Goal: Task Accomplishment & Management: Use online tool/utility

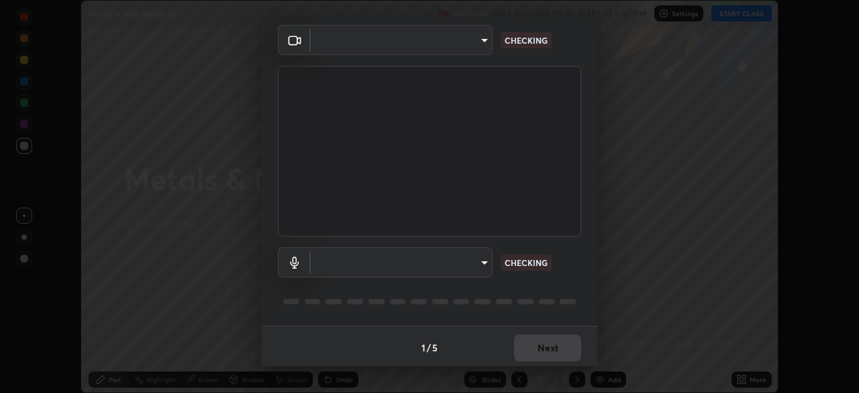
scroll to position [48, 0]
type input "6d46a3bbb121808cbb74c832f71dfccd0f2f4db2e0a8dcefa18edd627fde2ff4"
type input "f6d8e788b0963aafc27e6a1fb7408dcbf301c46dd5a5e5fc7fad7974605062b4"
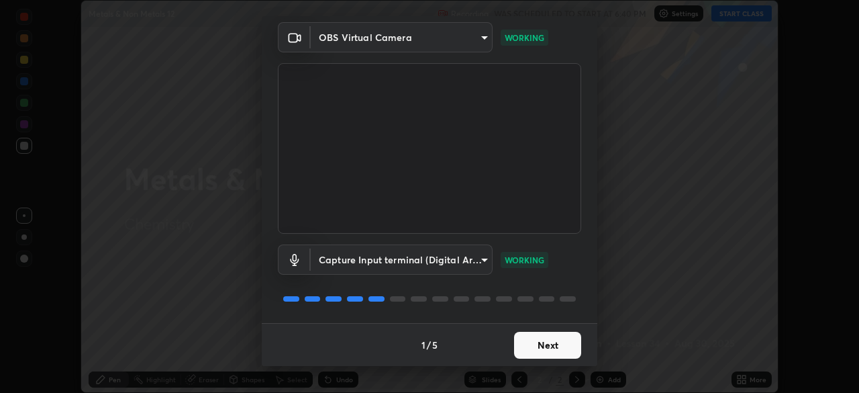
click at [550, 350] on button "Next" at bounding box center [547, 345] width 67 height 27
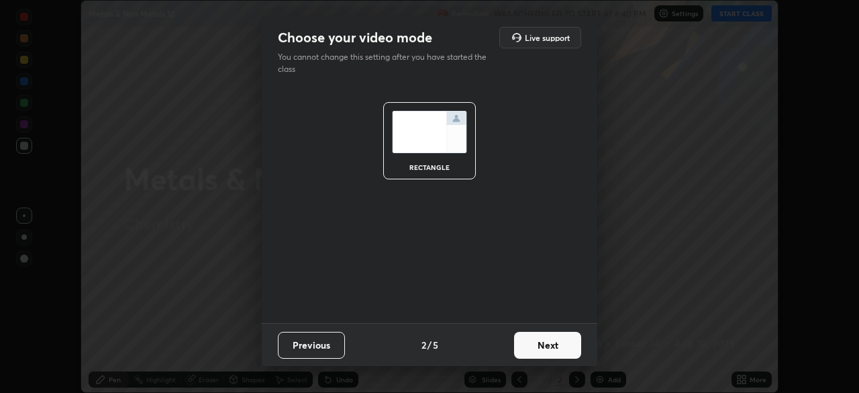
scroll to position [0, 0]
click at [551, 349] on button "Next" at bounding box center [547, 345] width 67 height 27
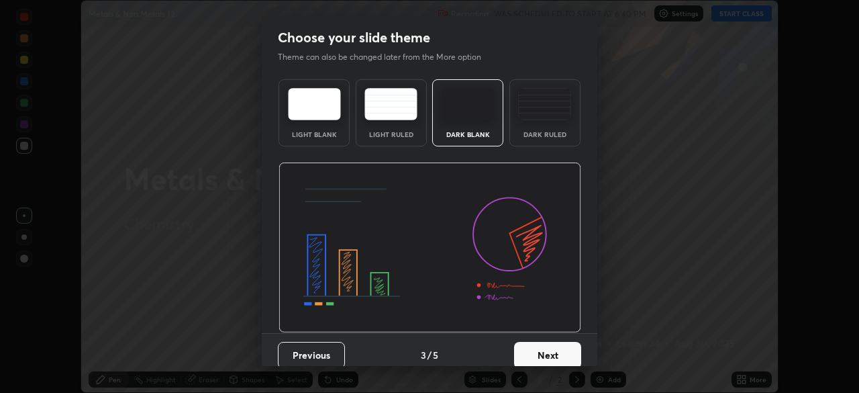
click at [553, 347] on button "Next" at bounding box center [547, 355] width 67 height 27
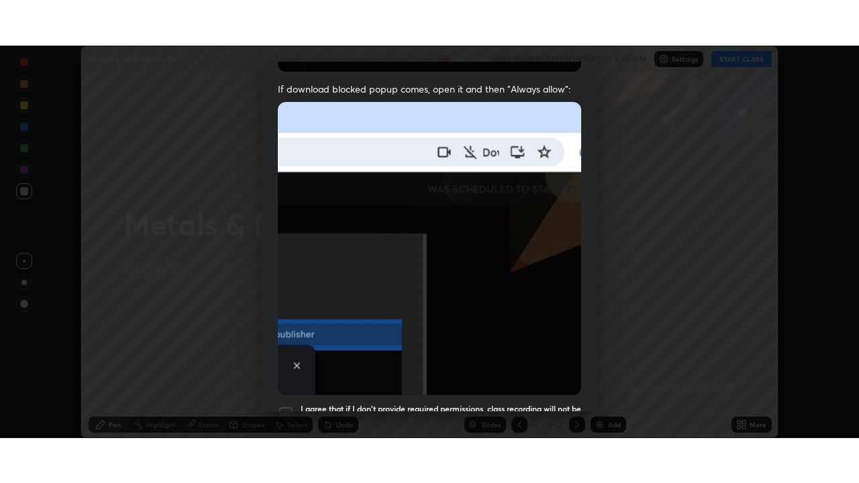
scroll to position [322, 0]
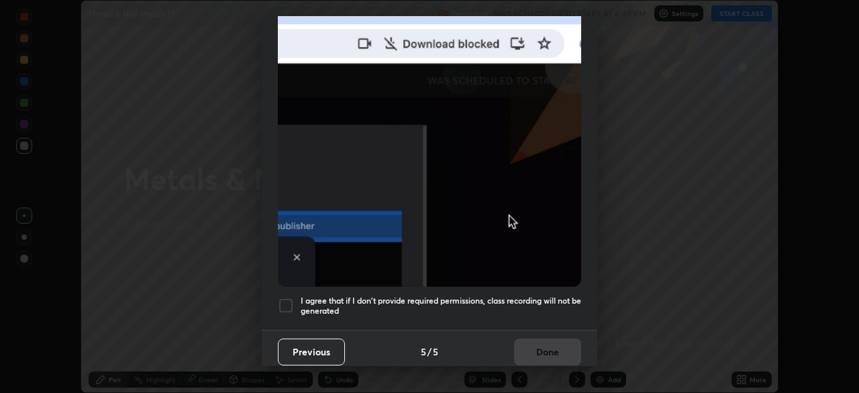
click at [285, 299] on div at bounding box center [286, 305] width 16 height 16
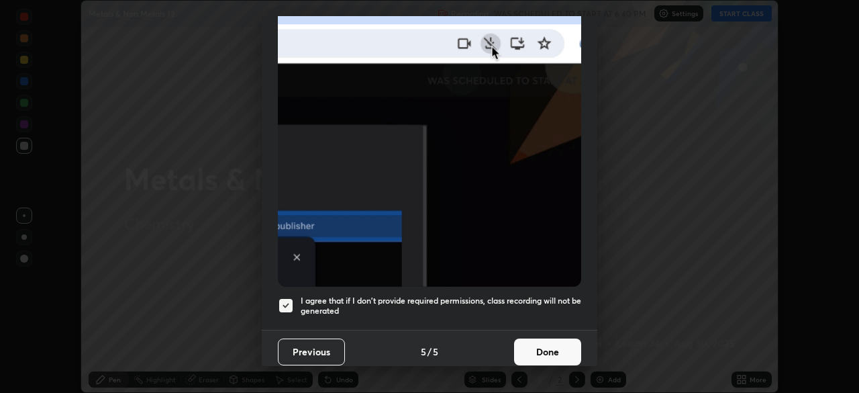
click at [534, 342] on button "Done" at bounding box center [547, 351] width 67 height 27
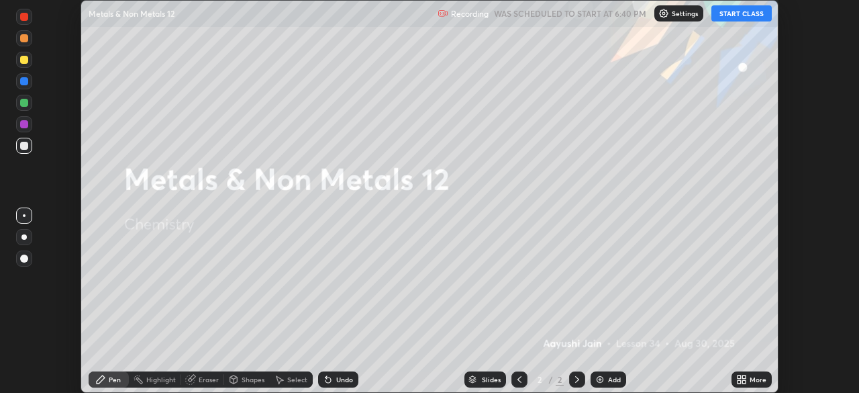
click at [728, 12] on button "START CLASS" at bounding box center [742, 13] width 60 height 16
click at [744, 381] on icon at bounding box center [743, 381] width 3 height 3
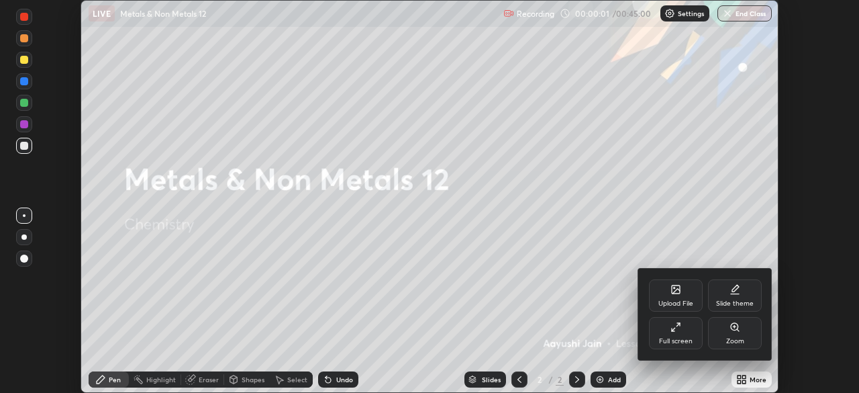
click at [683, 332] on div "Full screen" at bounding box center [676, 333] width 54 height 32
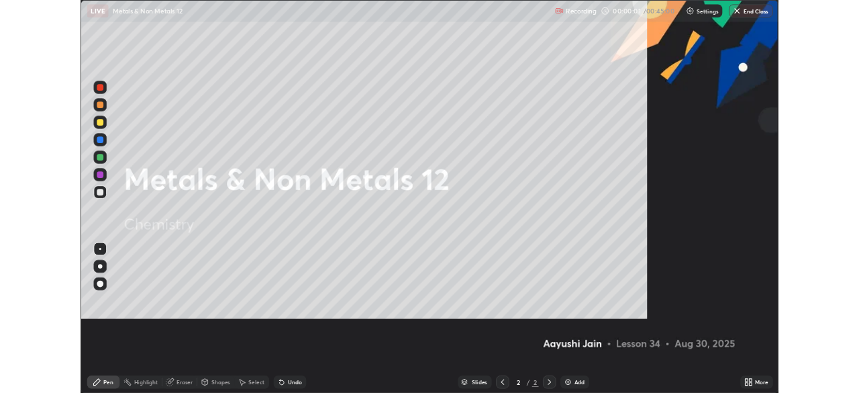
scroll to position [483, 859]
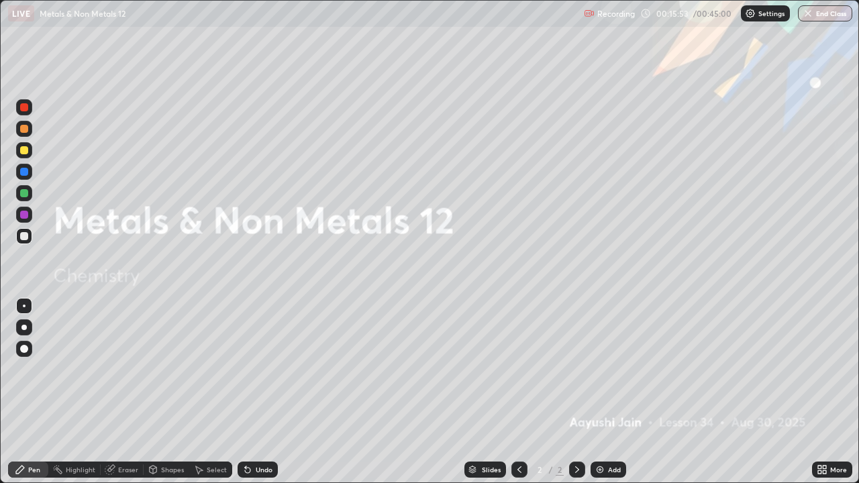
click at [605, 392] on div "Add" at bounding box center [609, 470] width 36 height 16
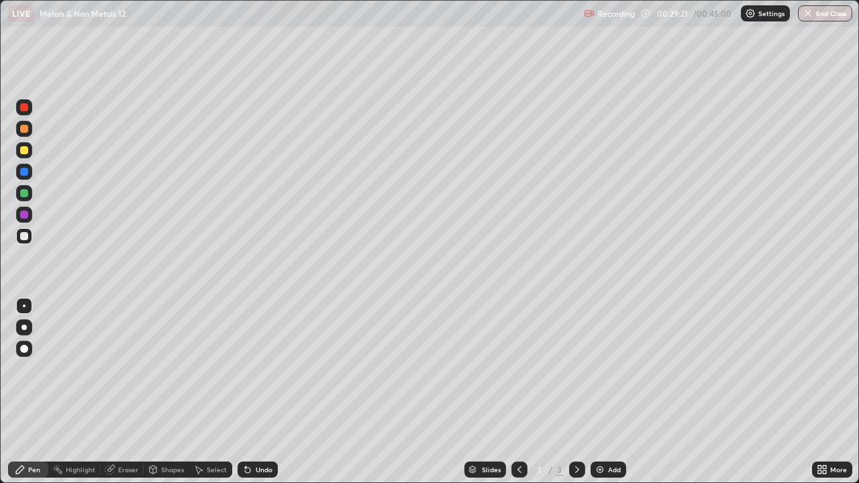
click at [598, 392] on img at bounding box center [600, 469] width 11 height 11
click at [113, 392] on icon at bounding box center [110, 469] width 11 height 11
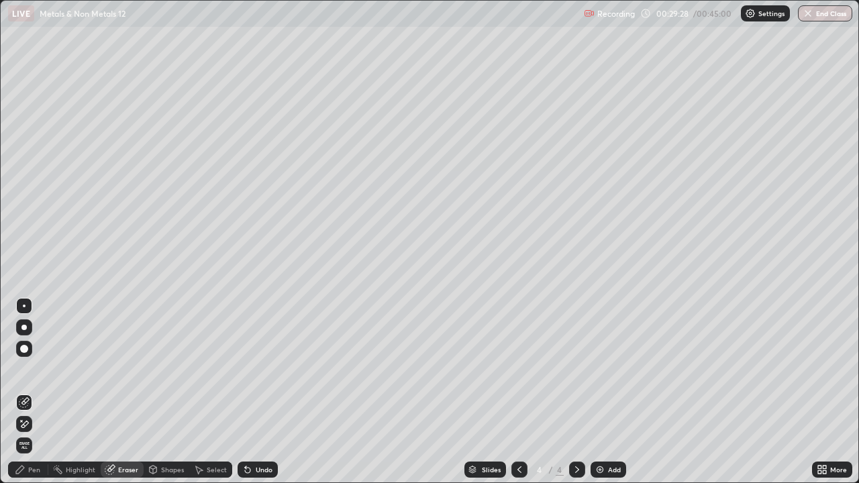
click at [39, 392] on div "Pen" at bounding box center [34, 470] width 12 height 7
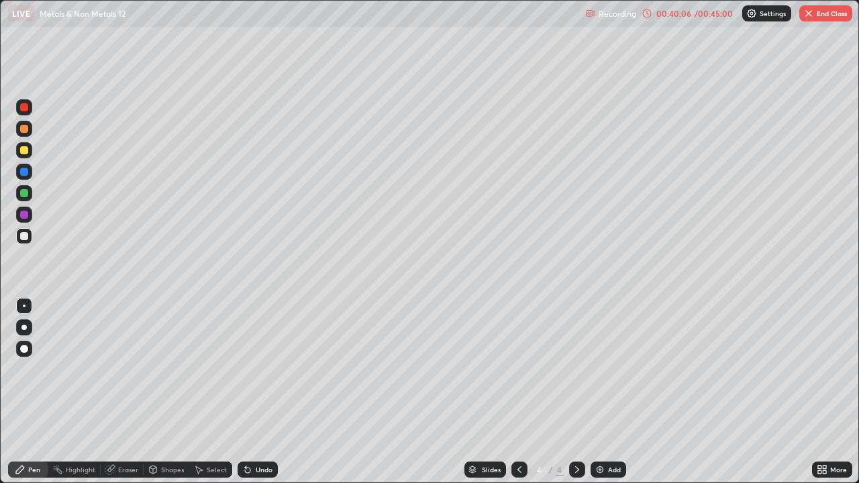
click at [818, 15] on button "End Class" at bounding box center [825, 13] width 53 height 16
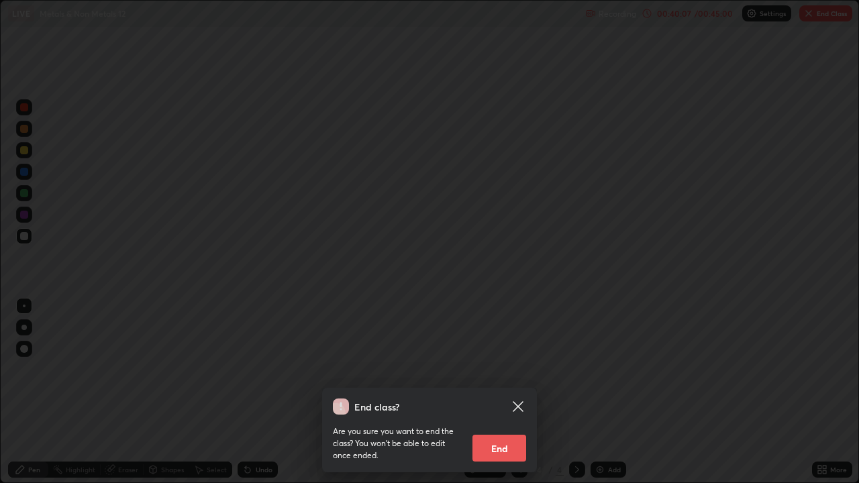
click at [512, 392] on button "End" at bounding box center [500, 448] width 54 height 27
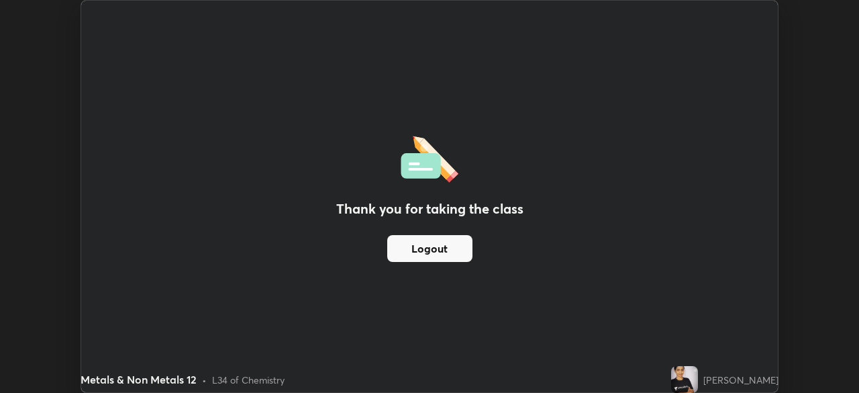
scroll to position [66731, 66265]
